Goal: Check status: Check status

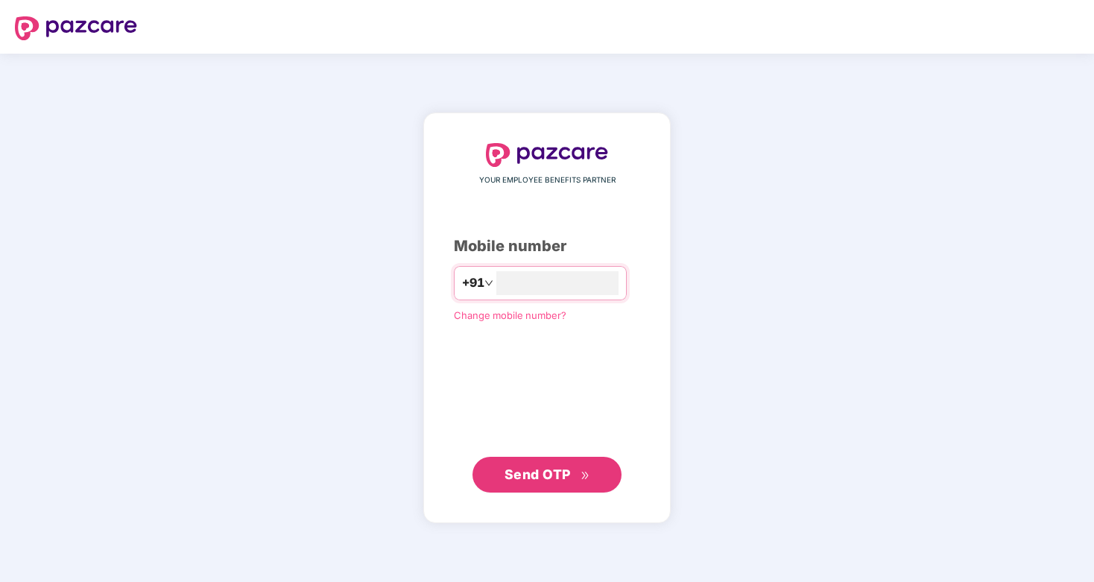
type input "**********"
click at [514, 475] on span "Send OTP" at bounding box center [537, 474] width 66 height 16
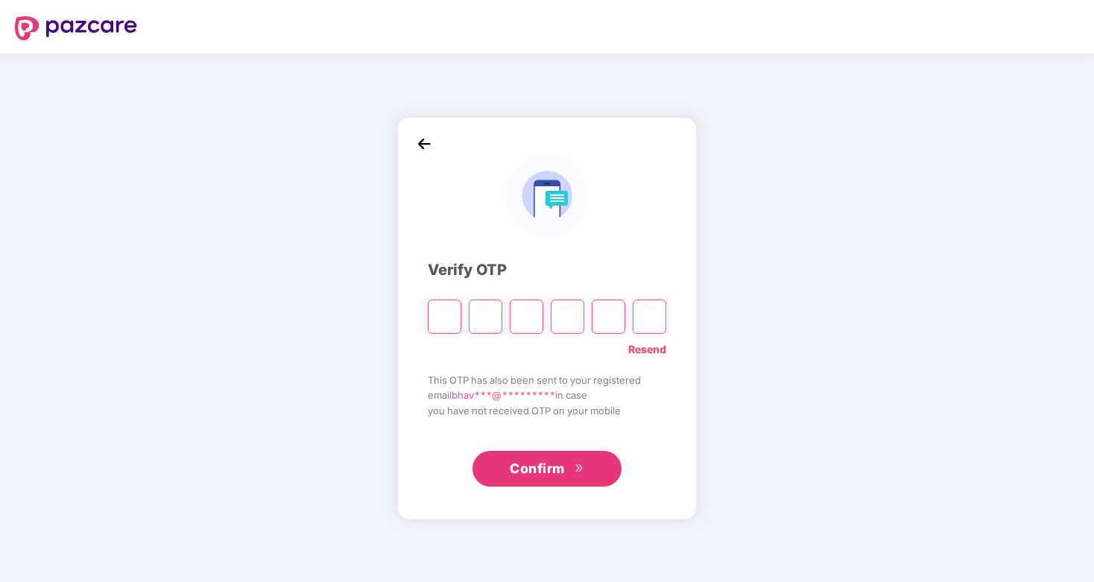
type input "*"
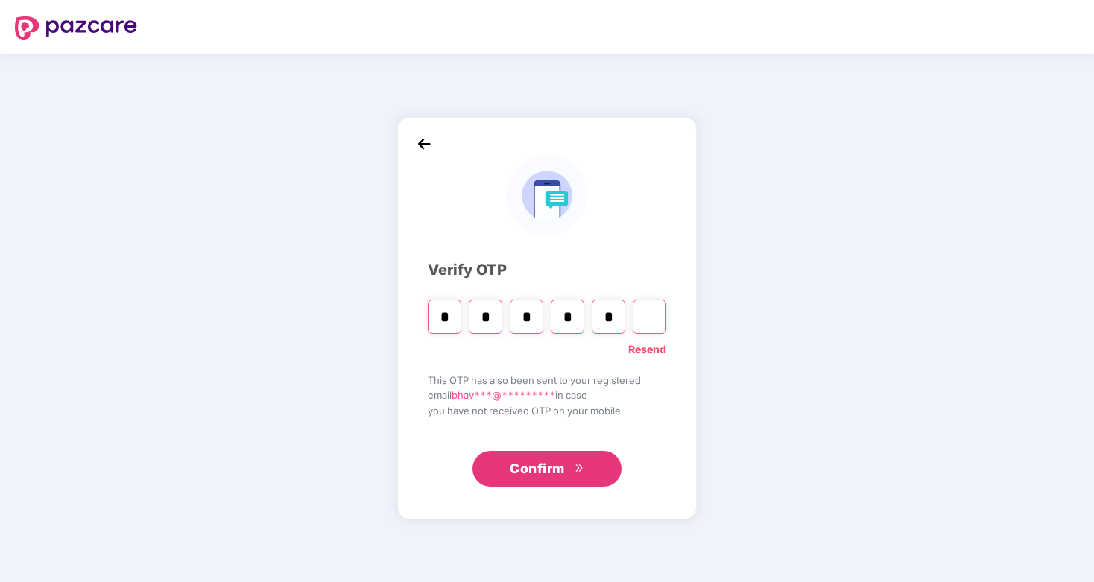
type input "*"
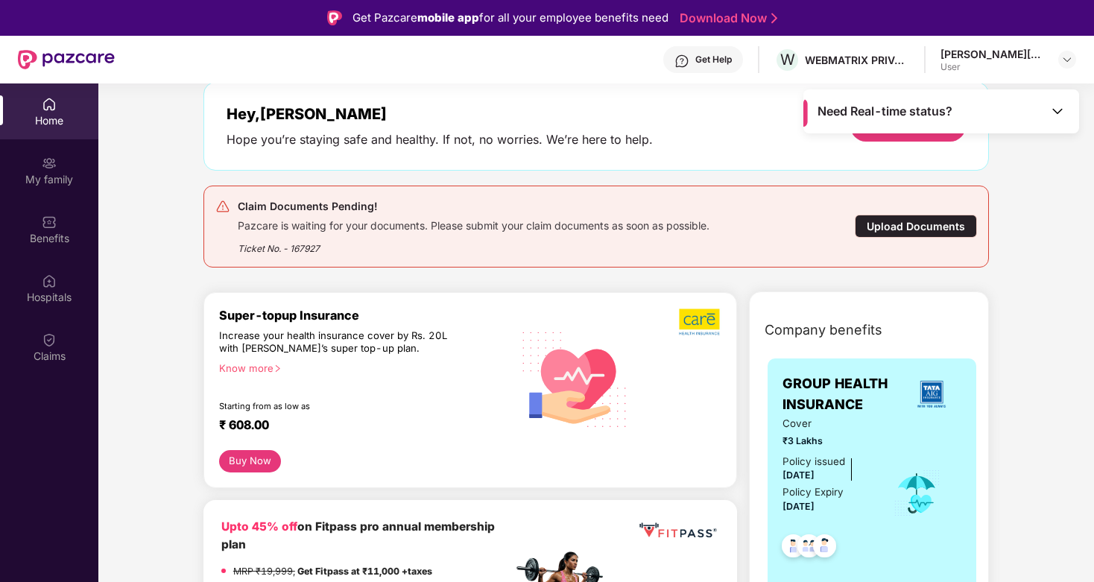
scroll to position [78, 0]
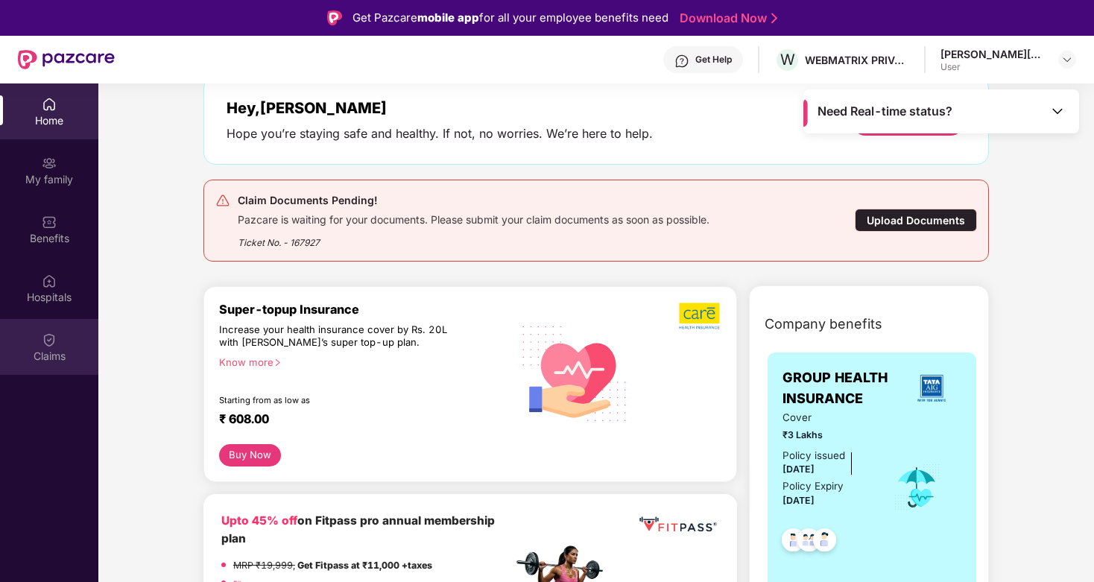
click at [54, 354] on div "Claims" at bounding box center [49, 356] width 98 height 15
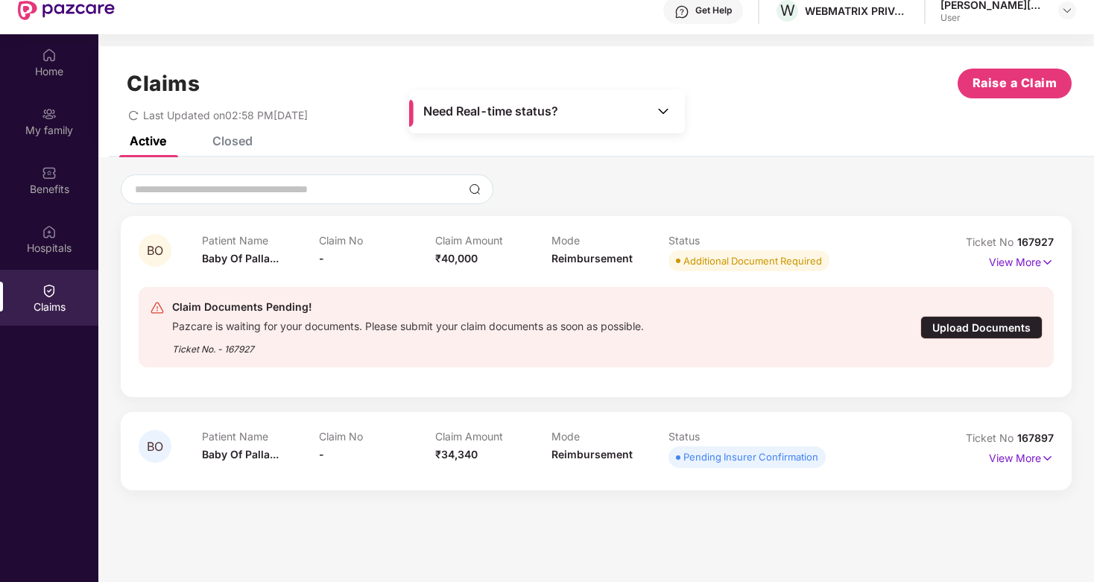
scroll to position [35, 0]
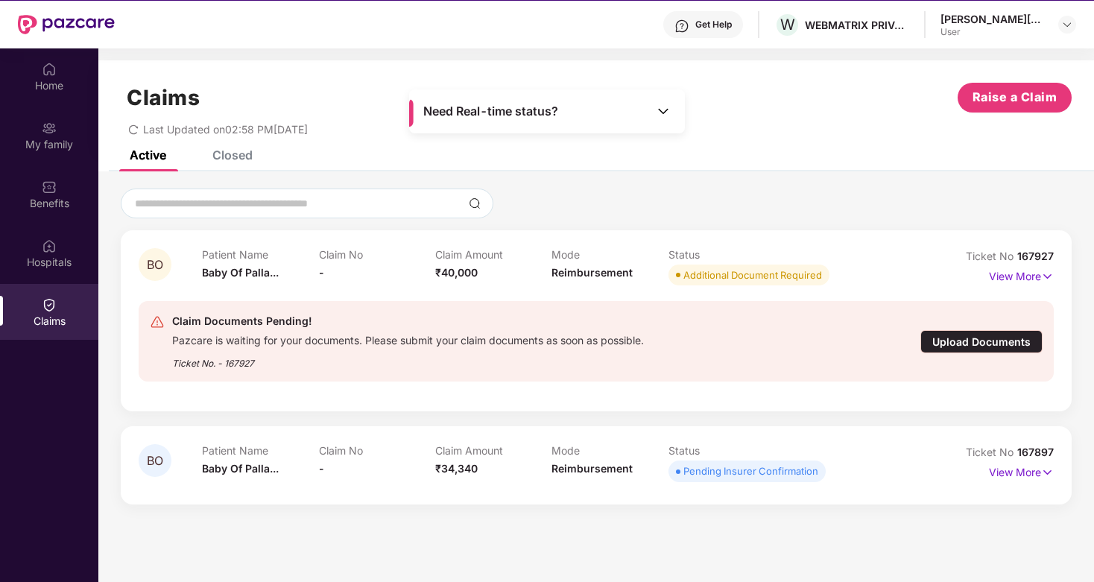
click at [236, 152] on div "Closed" at bounding box center [232, 155] width 40 height 15
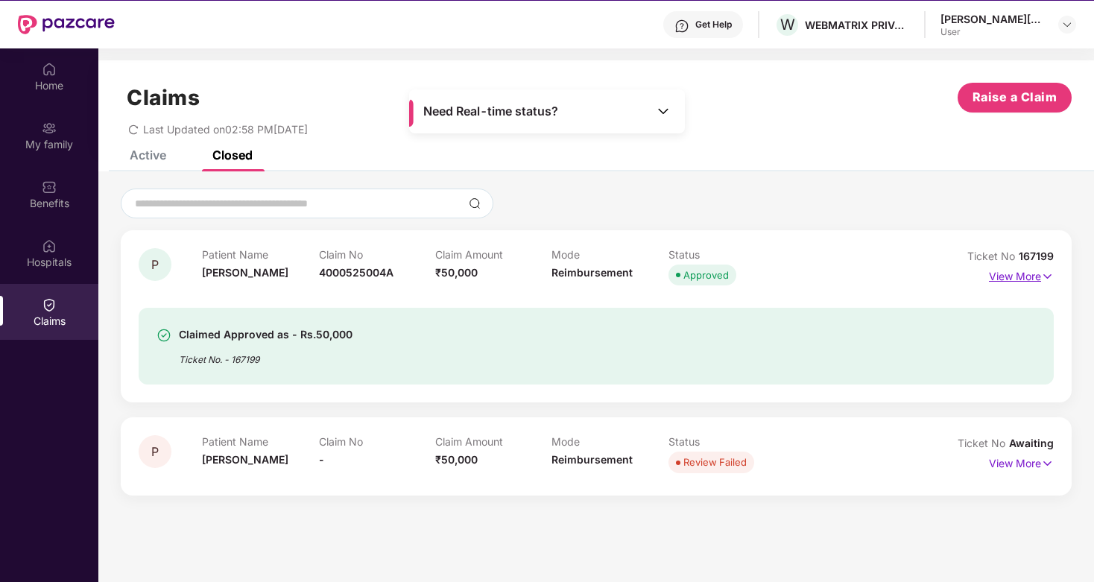
click at [1021, 278] on p "View More" at bounding box center [1021, 274] width 65 height 20
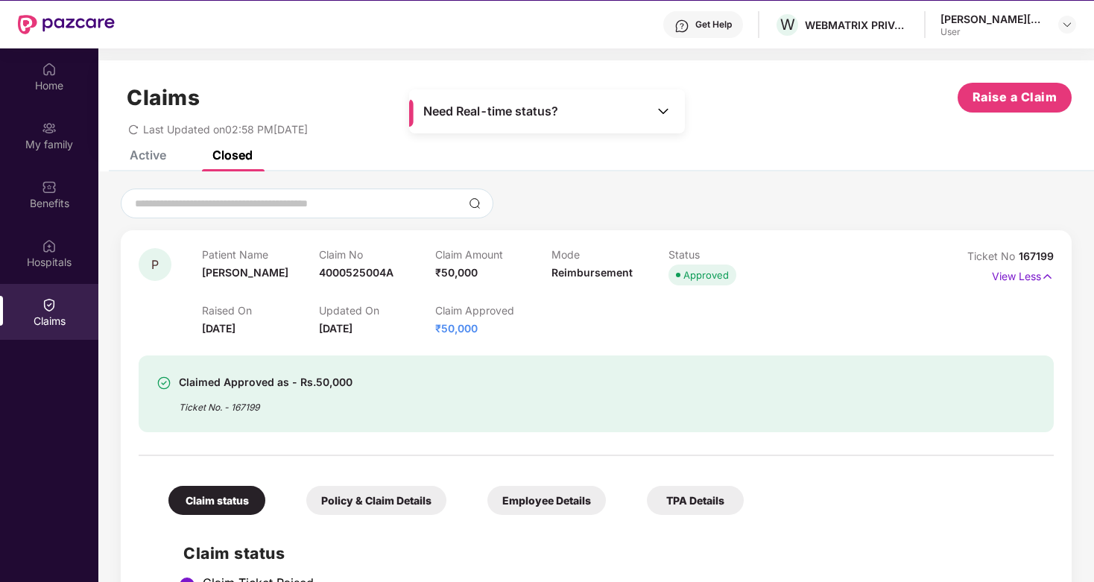
click at [680, 314] on div "Raised On [DATE] Updated On [DATE] Claim Approved ₹50,000" at bounding box center [551, 313] width 699 height 48
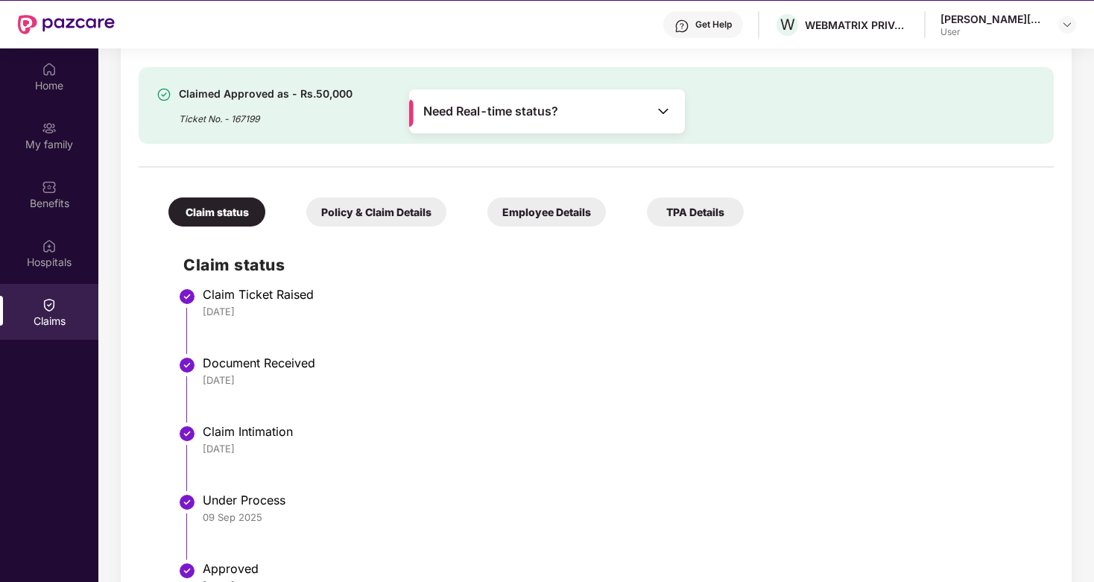
scroll to position [287, 0]
click at [390, 214] on div "Policy & Claim Details" at bounding box center [376, 213] width 140 height 29
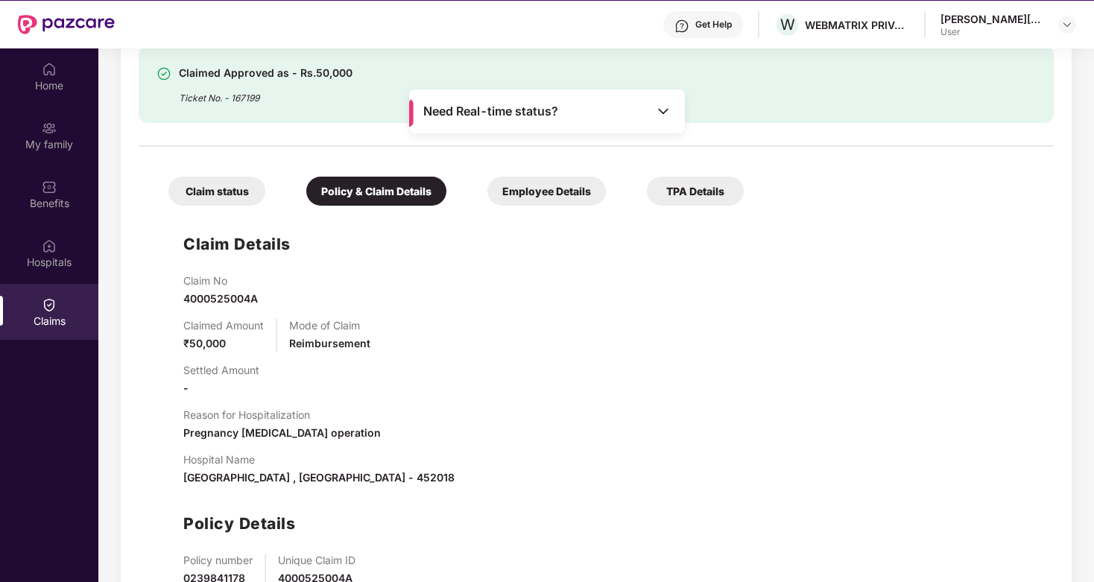
scroll to position [326, 0]
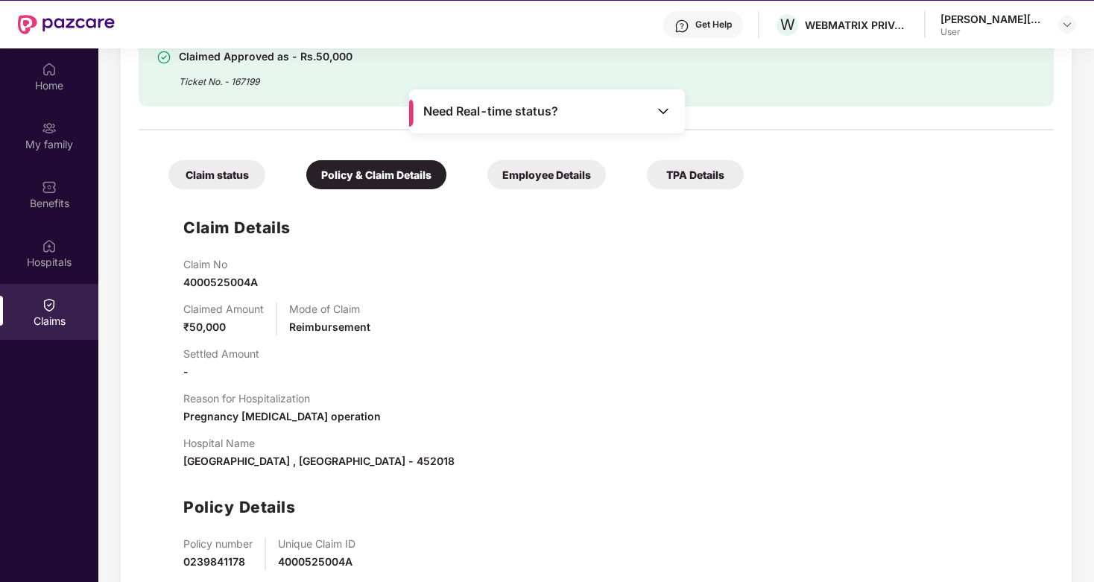
click at [537, 180] on div "Employee Details" at bounding box center [546, 174] width 118 height 29
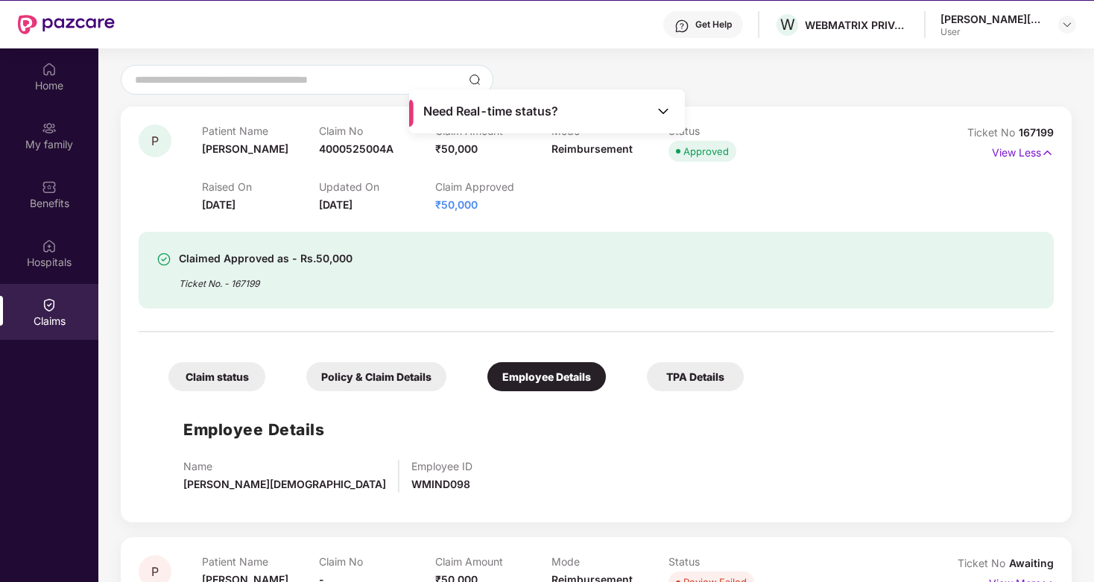
scroll to position [124, 0]
click at [692, 369] on div "TPA Details" at bounding box center [695, 376] width 97 height 29
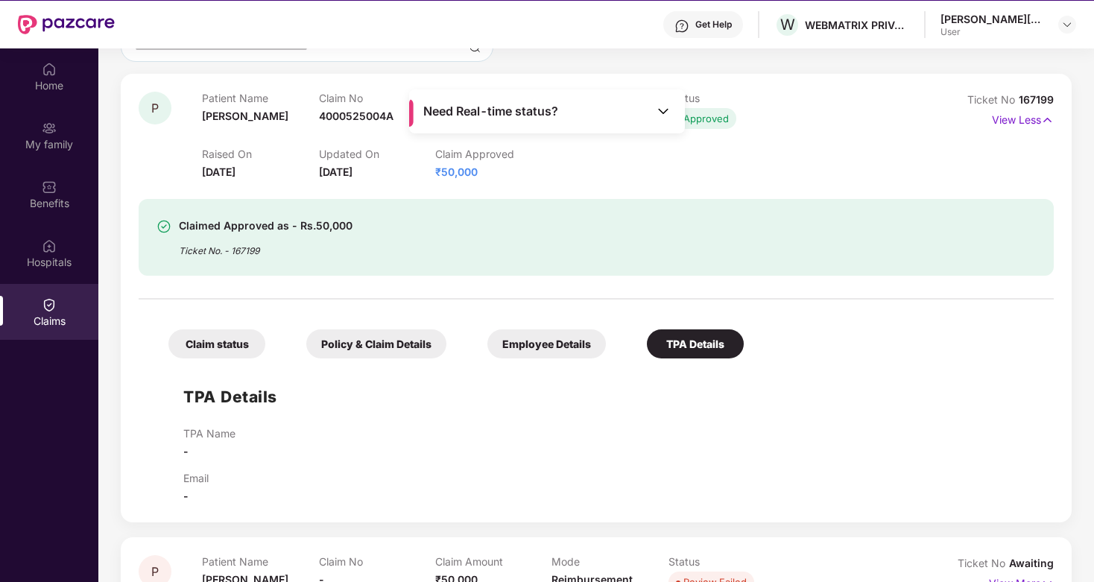
scroll to position [83, 0]
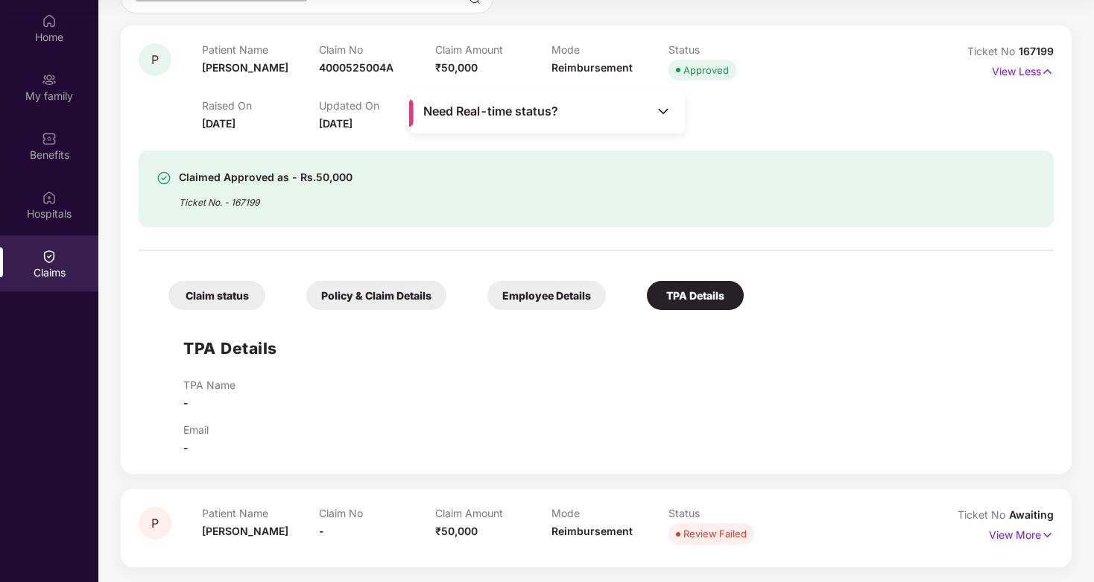
click at [555, 297] on div "Employee Details" at bounding box center [546, 295] width 118 height 29
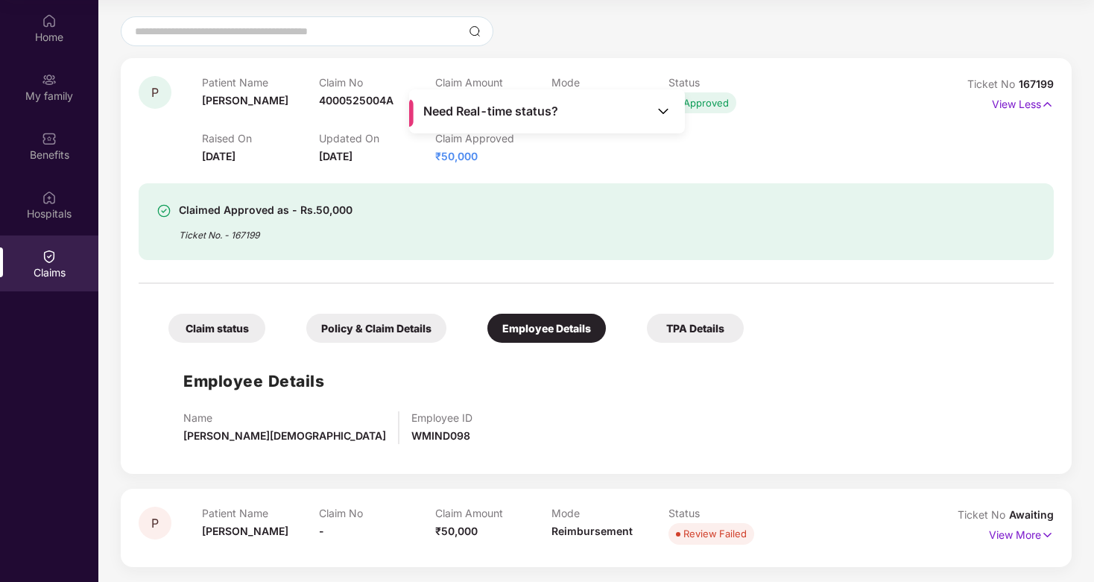
click at [405, 327] on div "Policy & Claim Details" at bounding box center [376, 328] width 140 height 29
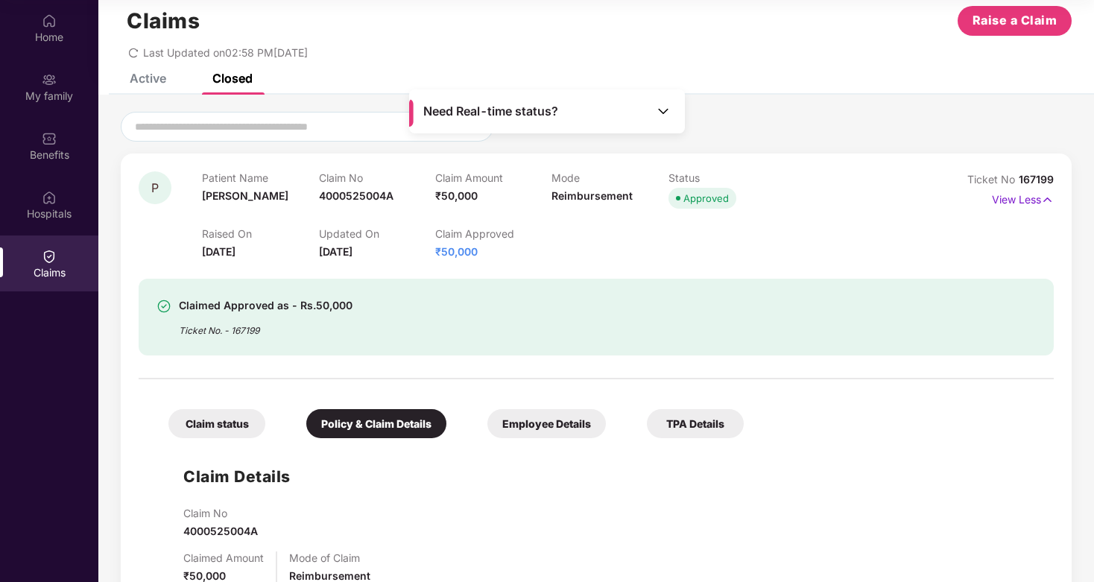
scroll to position [0, 0]
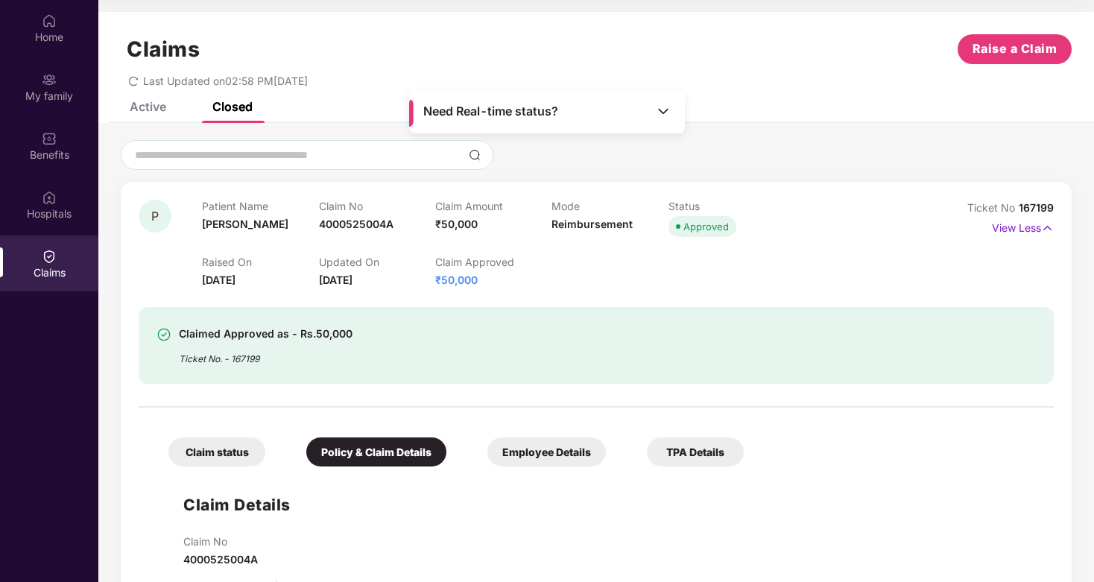
click at [149, 109] on div "Active" at bounding box center [148, 106] width 37 height 15
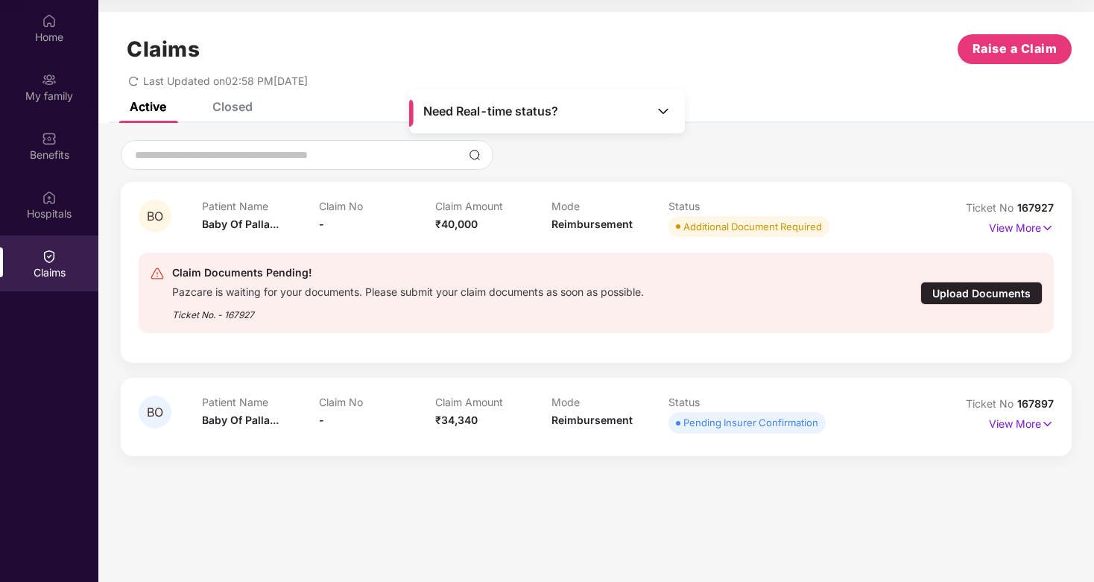
click at [615, 304] on div "Ticket No. - 167927" at bounding box center [408, 310] width 472 height 23
click at [963, 293] on div "Upload Documents" at bounding box center [981, 293] width 122 height 23
